Goal: Task Accomplishment & Management: Use online tool/utility

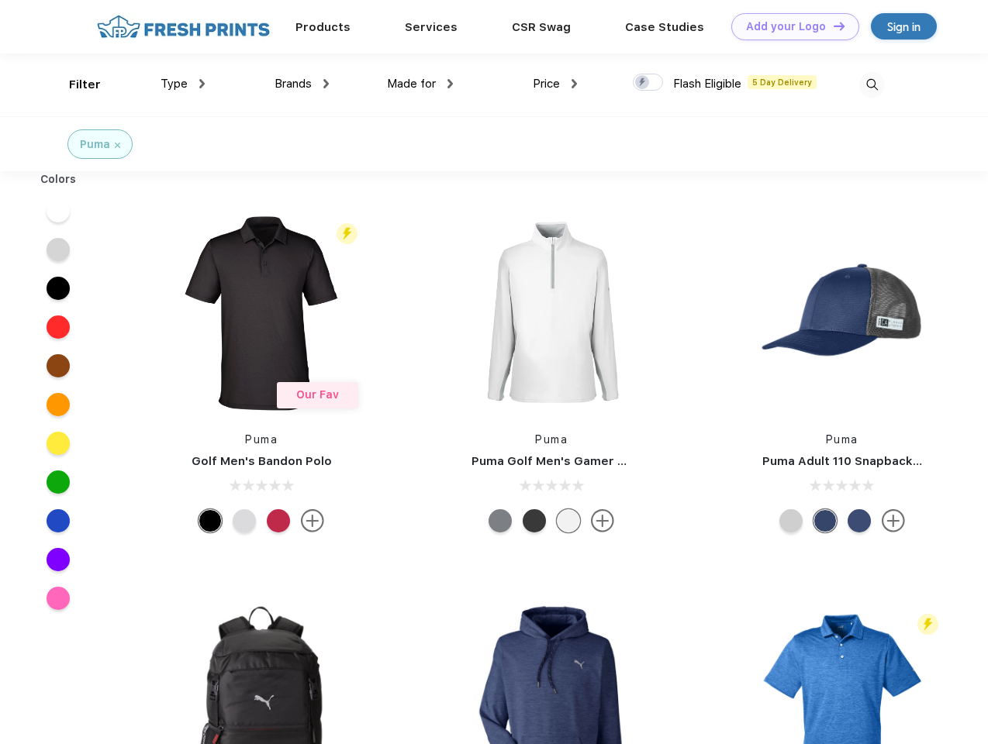
click at [789, 26] on link "Add your Logo Design Tool" at bounding box center [795, 26] width 128 height 27
click at [0, 0] on div "Design Tool" at bounding box center [0, 0] width 0 height 0
click at [832, 26] on link "Add your Logo Design Tool" at bounding box center [795, 26] width 128 height 27
click at [74, 85] on div "Filter" at bounding box center [85, 85] width 32 height 18
click at [183, 84] on span "Type" at bounding box center [173, 84] width 27 height 14
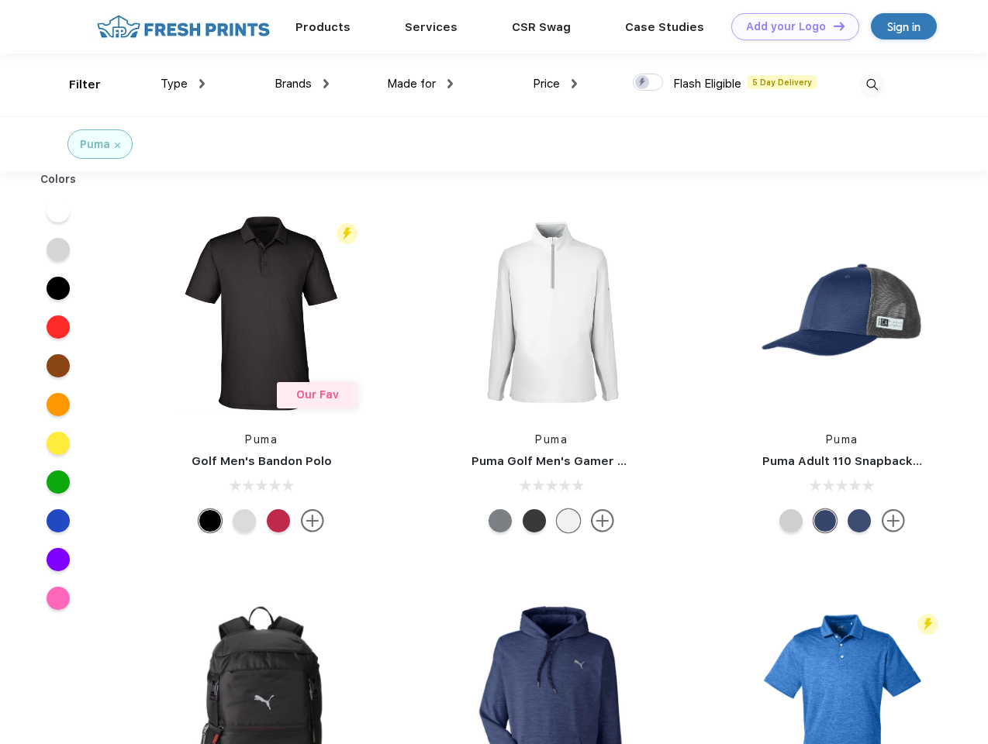
click at [302, 84] on span "Brands" at bounding box center [292, 84] width 37 height 14
click at [420, 84] on span "Made for" at bounding box center [411, 84] width 49 height 14
click at [555, 84] on span "Price" at bounding box center [546, 84] width 27 height 14
click at [648, 83] on div at bounding box center [648, 82] width 30 height 17
click at [643, 83] on input "checkbox" at bounding box center [638, 78] width 10 height 10
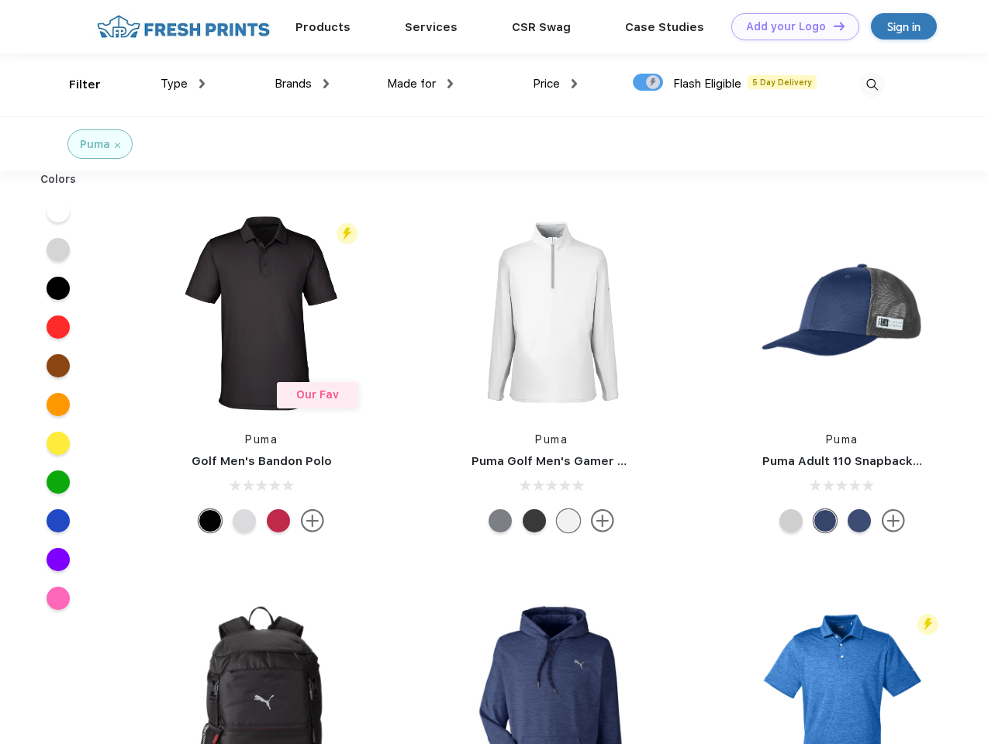
click at [871, 85] on img at bounding box center [872, 85] width 26 height 26
